Goal: Communication & Community: Answer question/provide support

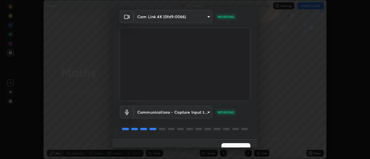
scroll to position [30, 0]
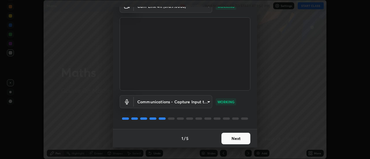
click at [229, 138] on button "Next" at bounding box center [235, 139] width 29 height 12
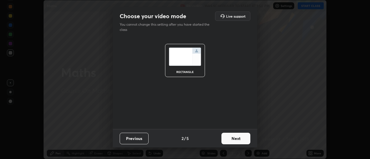
click at [229, 139] on button "Next" at bounding box center [235, 139] width 29 height 12
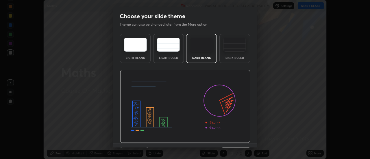
click at [229, 140] on img at bounding box center [185, 106] width 130 height 73
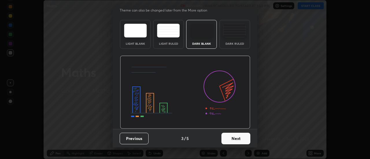
click at [231, 140] on button "Next" at bounding box center [235, 139] width 29 height 12
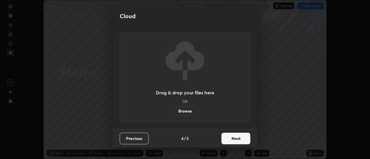
click at [231, 140] on button "Next" at bounding box center [235, 139] width 29 height 12
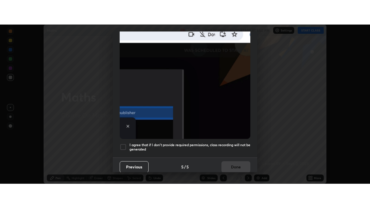
scroll to position [148, 0]
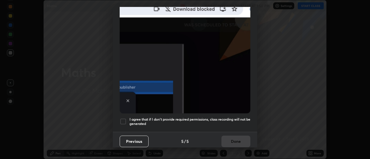
click at [139, 119] on h5 "I agree that if I don't provide required permissions, class recording will not …" at bounding box center [189, 121] width 121 height 9
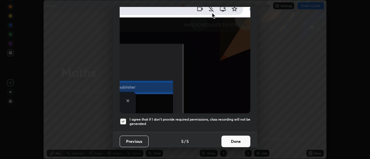
click at [228, 138] on button "Done" at bounding box center [235, 142] width 29 height 12
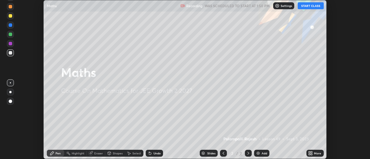
click at [313, 153] on div "More" at bounding box center [314, 153] width 17 height 7
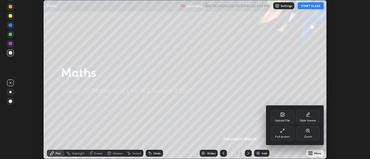
click at [279, 134] on div "Full screen" at bounding box center [282, 134] width 23 height 14
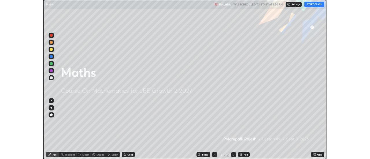
scroll to position [208, 370]
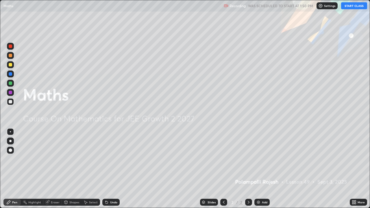
click at [350, 7] on button "START CLASS" at bounding box center [354, 5] width 26 height 7
click at [262, 159] on div "Add" at bounding box center [264, 202] width 5 height 3
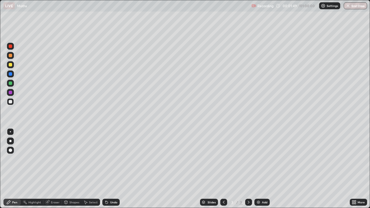
click at [111, 159] on div "Undo" at bounding box center [113, 202] width 7 height 3
click at [112, 159] on div "Undo" at bounding box center [113, 202] width 7 height 3
click at [110, 159] on div "Undo" at bounding box center [113, 202] width 7 height 3
click at [111, 159] on div "Undo" at bounding box center [113, 202] width 7 height 3
click at [51, 159] on div "Eraser" at bounding box center [55, 202] width 9 height 3
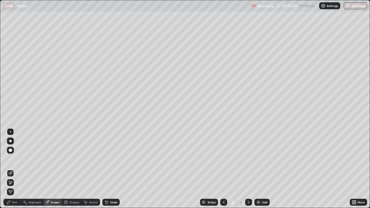
click at [13, 159] on div "Pen" at bounding box center [14, 202] width 5 height 3
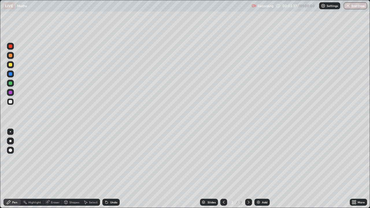
click at [106, 159] on icon at bounding box center [106, 202] width 2 height 2
click at [57, 159] on div "Eraser" at bounding box center [55, 202] width 9 height 3
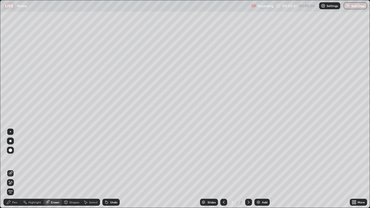
click at [12, 159] on icon at bounding box center [10, 182] width 5 height 5
click at [18, 159] on div "Pen" at bounding box center [11, 202] width 17 height 7
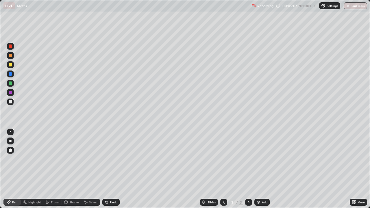
click at [106, 159] on icon at bounding box center [106, 202] width 2 height 2
click at [109, 159] on div "Undo" at bounding box center [110, 202] width 17 height 7
click at [108, 159] on div "Undo" at bounding box center [110, 202] width 17 height 7
click at [10, 93] on div at bounding box center [10, 92] width 3 height 3
click at [8, 101] on div at bounding box center [10, 101] width 7 height 7
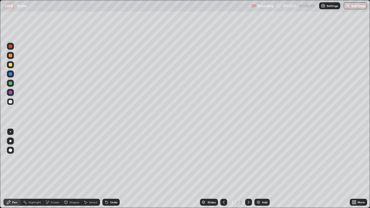
click at [55, 159] on div "Eraser" at bounding box center [55, 202] width 9 height 3
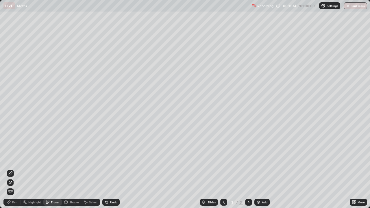
click at [88, 159] on div "Select" at bounding box center [90, 202] width 18 height 7
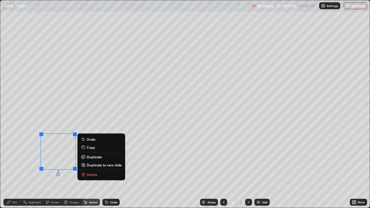
click at [90, 159] on p "Delete" at bounding box center [92, 174] width 11 height 5
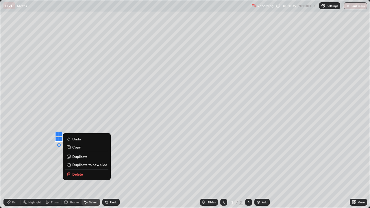
click at [85, 159] on button "Delete" at bounding box center [86, 174] width 43 height 7
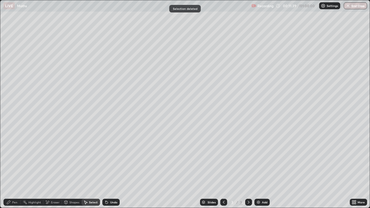
click at [14, 159] on div "Pen" at bounding box center [14, 202] width 5 height 3
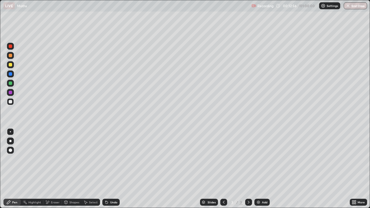
click at [10, 92] on div at bounding box center [10, 92] width 3 height 3
click at [10, 101] on div at bounding box center [10, 101] width 3 height 3
click at [107, 159] on icon at bounding box center [106, 202] width 2 height 2
click at [258, 159] on img at bounding box center [258, 202] width 5 height 5
click at [10, 84] on div at bounding box center [10, 82] width 3 height 3
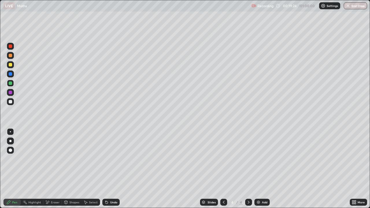
click at [12, 102] on div at bounding box center [10, 101] width 7 height 7
click at [112, 159] on div "Undo" at bounding box center [113, 202] width 7 height 3
click at [113, 159] on div "Undo" at bounding box center [113, 202] width 7 height 3
click at [53, 159] on div "Eraser" at bounding box center [55, 202] width 9 height 3
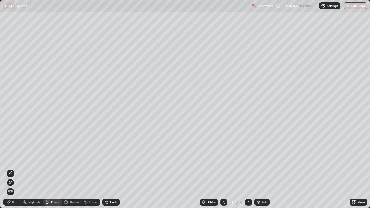
click at [15, 159] on div "Pen" at bounding box center [14, 202] width 5 height 3
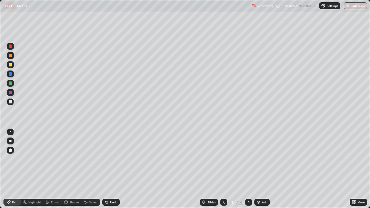
click at [54, 159] on div "Eraser" at bounding box center [55, 202] width 9 height 3
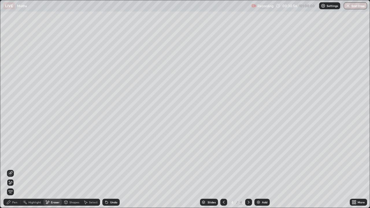
click at [13, 159] on div "Pen" at bounding box center [14, 202] width 5 height 3
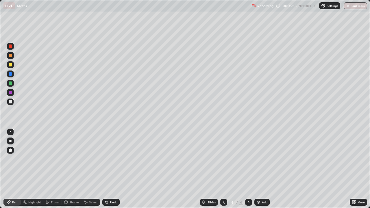
click at [258, 159] on img at bounding box center [258, 202] width 5 height 5
click at [110, 159] on div "Undo" at bounding box center [113, 202] width 7 height 3
click at [108, 159] on icon at bounding box center [106, 202] width 5 height 5
click at [107, 159] on icon at bounding box center [106, 202] width 5 height 5
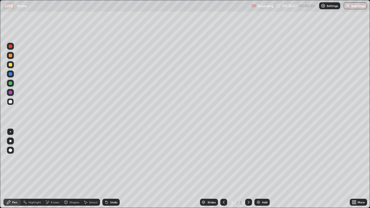
click at [106, 159] on icon at bounding box center [106, 202] width 2 height 2
click at [107, 159] on icon at bounding box center [106, 202] width 5 height 5
click at [11, 92] on div at bounding box center [10, 92] width 3 height 3
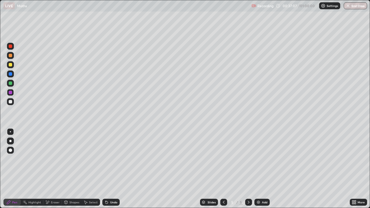
click at [10, 102] on div at bounding box center [10, 101] width 3 height 3
click at [112, 159] on div "Undo" at bounding box center [113, 202] width 7 height 3
click at [107, 159] on icon at bounding box center [106, 202] width 5 height 5
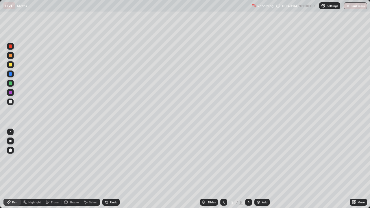
click at [107, 159] on icon at bounding box center [106, 202] width 5 height 5
click at [107, 159] on div "Undo" at bounding box center [110, 202] width 17 height 7
click at [110, 159] on div "Undo" at bounding box center [113, 202] width 7 height 3
click at [222, 159] on icon at bounding box center [223, 202] width 5 height 5
click at [223, 159] on icon at bounding box center [223, 202] width 5 height 5
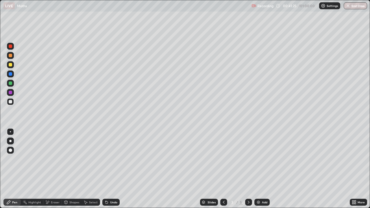
click at [223, 159] on icon at bounding box center [224, 202] width 2 height 3
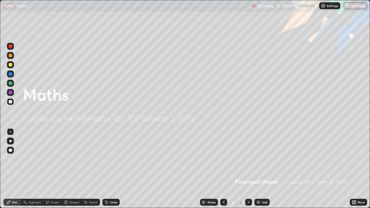
click at [248, 159] on icon at bounding box center [248, 202] width 5 height 5
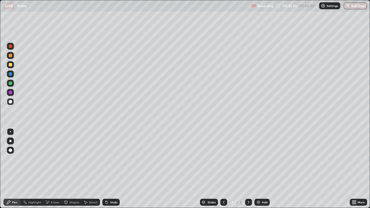
click at [247, 159] on icon at bounding box center [248, 202] width 5 height 5
click at [248, 159] on icon at bounding box center [248, 202] width 5 height 5
click at [51, 159] on div "Eraser" at bounding box center [55, 202] width 9 height 3
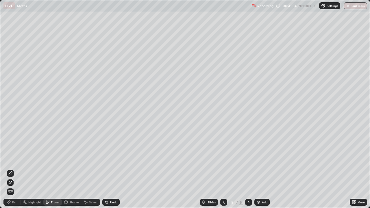
click at [14, 159] on div "Pen" at bounding box center [14, 202] width 5 height 3
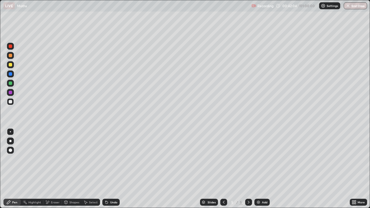
click at [107, 159] on icon at bounding box center [106, 202] width 5 height 5
click at [105, 159] on icon at bounding box center [105, 201] width 1 height 1
click at [9, 94] on div at bounding box center [10, 92] width 3 height 3
click at [11, 101] on div at bounding box center [10, 101] width 3 height 3
click at [8, 82] on div at bounding box center [10, 83] width 7 height 7
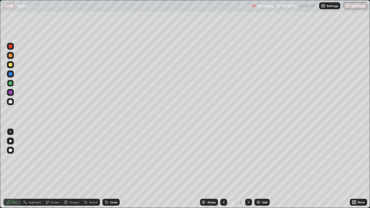
click at [9, 101] on div at bounding box center [10, 101] width 3 height 3
click at [261, 159] on div "Add" at bounding box center [261, 202] width 15 height 7
click at [110, 159] on div "Undo" at bounding box center [113, 202] width 7 height 3
click at [114, 159] on div "Undo" at bounding box center [113, 202] width 7 height 3
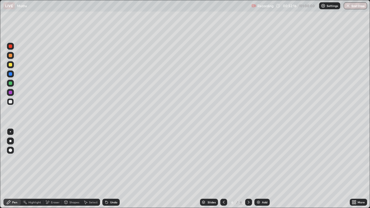
click at [12, 93] on div at bounding box center [10, 92] width 7 height 7
click at [13, 99] on div at bounding box center [10, 101] width 7 height 9
click at [56, 159] on div "Eraser" at bounding box center [55, 202] width 9 height 3
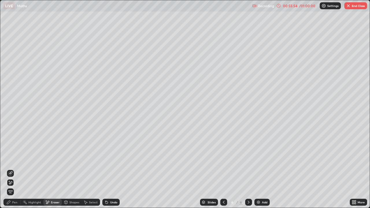
click at [15, 159] on div "Pen" at bounding box center [14, 202] width 5 height 3
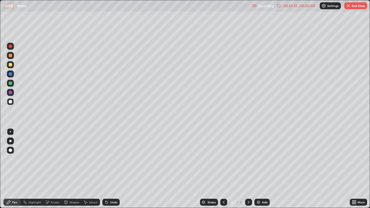
click at [309, 4] on div "/ 01:00:00" at bounding box center [307, 5] width 18 height 3
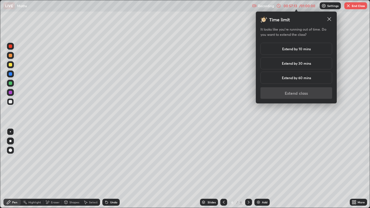
click at [295, 48] on h5 "Extend by 10 mins" at bounding box center [296, 48] width 29 height 5
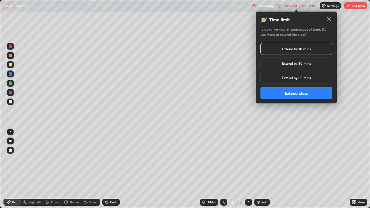
click at [295, 96] on button "Extend class" at bounding box center [296, 93] width 72 height 12
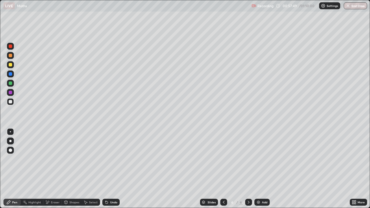
click at [12, 86] on div at bounding box center [10, 83] width 7 height 7
click at [10, 103] on div at bounding box center [10, 101] width 3 height 3
click at [11, 94] on div at bounding box center [10, 92] width 3 height 3
click at [10, 103] on div at bounding box center [10, 101] width 3 height 3
click at [11, 92] on div at bounding box center [10, 92] width 3 height 3
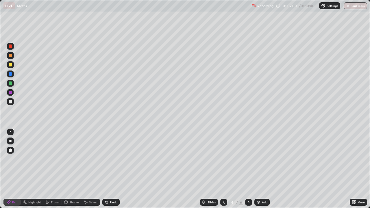
click at [113, 159] on div "Undo" at bounding box center [113, 202] width 7 height 3
click at [111, 159] on div "Undo" at bounding box center [113, 202] width 7 height 3
click at [12, 103] on div at bounding box center [10, 101] width 3 height 3
click at [11, 85] on div at bounding box center [10, 82] width 3 height 3
click at [10, 101] on div at bounding box center [10, 101] width 3 height 3
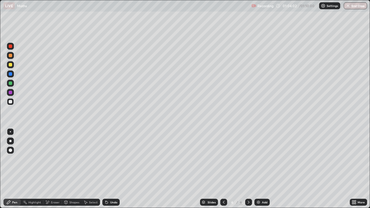
click at [108, 159] on icon at bounding box center [106, 202] width 5 height 5
click at [10, 73] on div at bounding box center [10, 73] width 3 height 3
click at [107, 159] on icon at bounding box center [106, 202] width 2 height 2
click at [108, 159] on div "Undo" at bounding box center [110, 202] width 17 height 7
click at [117, 159] on div "Undo" at bounding box center [110, 202] width 20 height 12
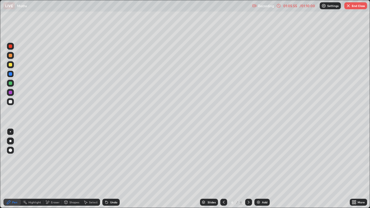
click at [117, 159] on div "Undo" at bounding box center [110, 202] width 20 height 12
click at [356, 8] on button "End Class" at bounding box center [355, 5] width 23 height 7
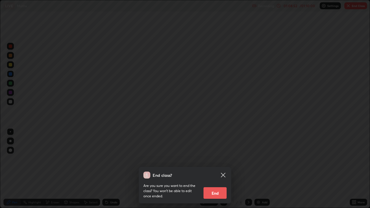
click at [218, 159] on button "End" at bounding box center [214, 193] width 23 height 12
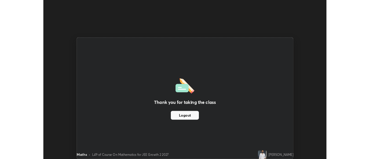
scroll to position [28729, 28518]
